Goal: Information Seeking & Learning: Learn about a topic

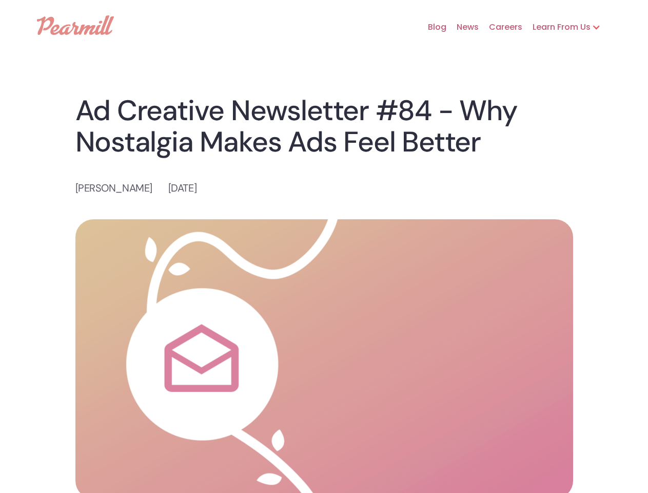
click at [324, 246] on img at bounding box center [324, 358] width 498 height 279
click at [567, 27] on div "Learn From Us" at bounding box center [556, 27] width 68 height 12
